Goal: Information Seeking & Learning: Find specific fact

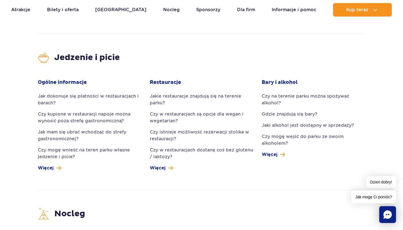
scroll to position [1219, 0]
click at [95, 93] on link "Jak dokonuje się płatności w restauracjach i barach?" at bounding box center [90, 99] width 104 height 13
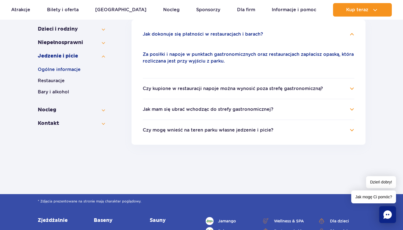
click at [353, 110] on h4 "Jak mam się ubrać wchodząc do strefy gastronomicznej?" at bounding box center [249, 109] width 212 height 7
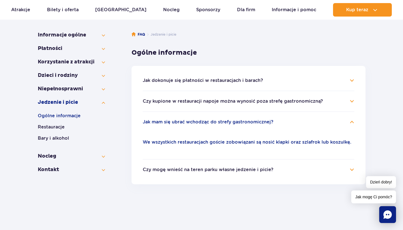
scroll to position [87, 0]
click at [103, 62] on button "Korzystanie z atrakcji" at bounding box center [71, 62] width 67 height 7
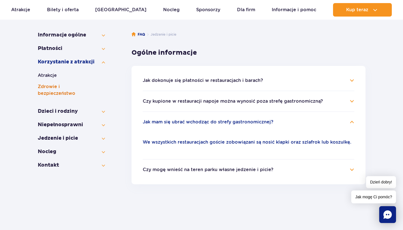
click at [55, 87] on button "Zdrowie i bezpieczeństwo" at bounding box center [71, 89] width 67 height 13
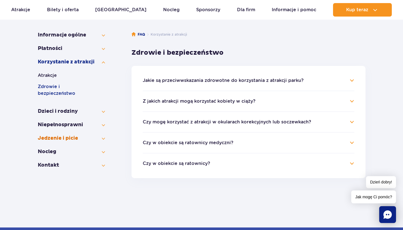
click at [102, 135] on button "Jedzenie i picie" at bounding box center [71, 138] width 67 height 7
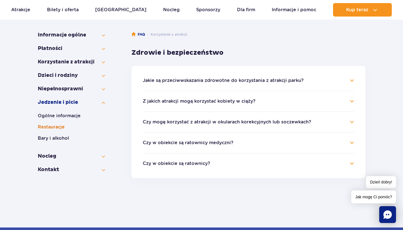
click at [56, 125] on button "Restauracje" at bounding box center [71, 126] width 67 height 7
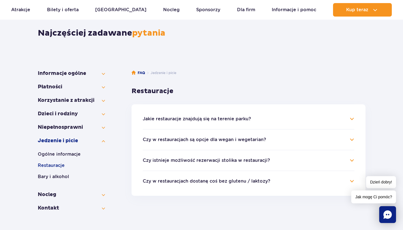
scroll to position [46, 0]
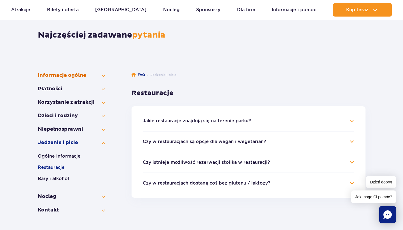
click at [102, 75] on button "Informacje ogólne" at bounding box center [71, 75] width 67 height 7
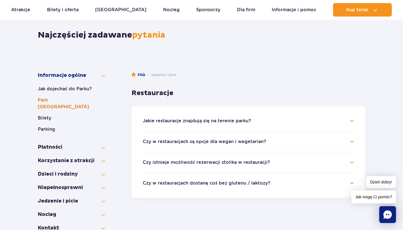
click at [59, 100] on button "Park [GEOGRAPHIC_DATA]" at bounding box center [71, 103] width 67 height 13
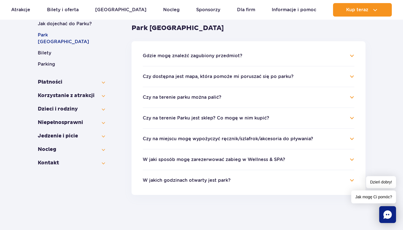
scroll to position [111, 0]
click at [350, 139] on h4 "Czy na miejscu mogę wypożyczyć ręcznik/szlafrok/akcesoria do pływania?" at bounding box center [249, 139] width 212 height 7
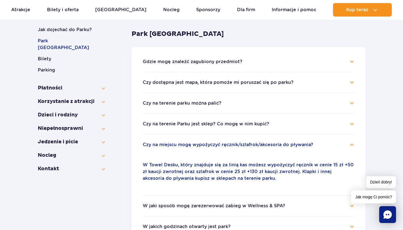
scroll to position [106, 0]
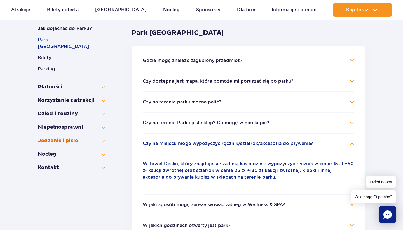
click at [101, 137] on button "Jedzenie i picie" at bounding box center [71, 140] width 67 height 7
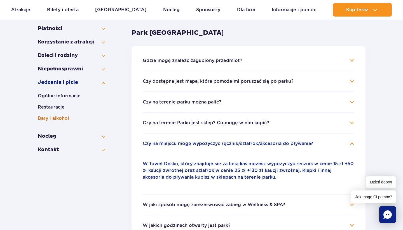
click at [62, 116] on button "Bary i alkohol" at bounding box center [71, 118] width 67 height 7
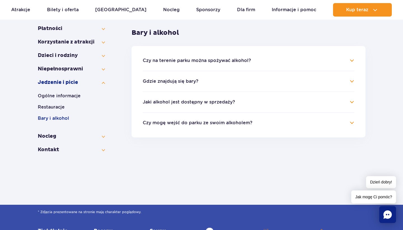
click at [352, 99] on h4 "Jaki alkohol jest dostępny w sprzedaży?" at bounding box center [249, 102] width 212 height 7
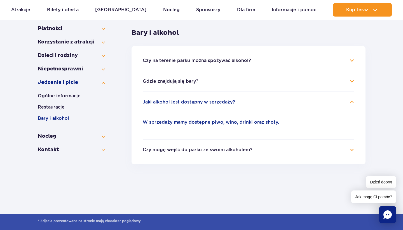
click at [352, 82] on h4 "Gdzie znajdują się bary?" at bounding box center [249, 81] width 212 height 7
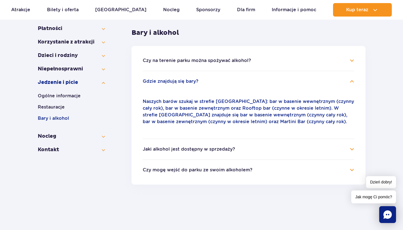
click at [352, 60] on h4 "Czy na terenie parku można spożywać alkohol?" at bounding box center [249, 60] width 212 height 7
